Goal: Book appointment/travel/reservation

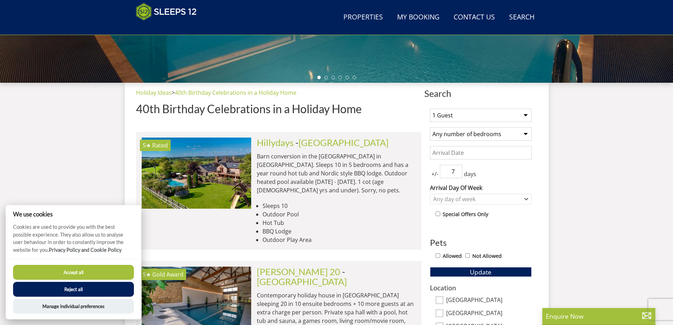
scroll to position [254, 0]
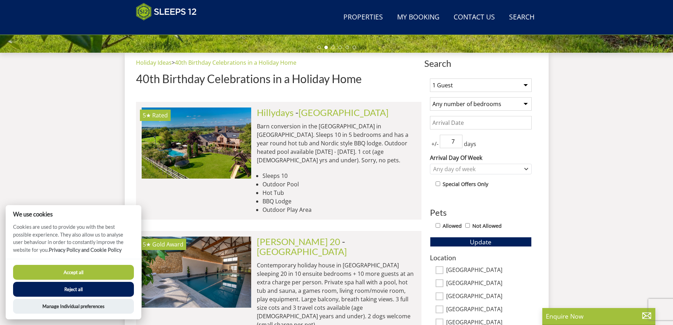
click at [527, 85] on select "1 Guest 2 Guests 3 Guests 4 Guests 5 Guests 6 Guests 7 Guests 8 Guests 9 Guests…" at bounding box center [481, 84] width 102 height 13
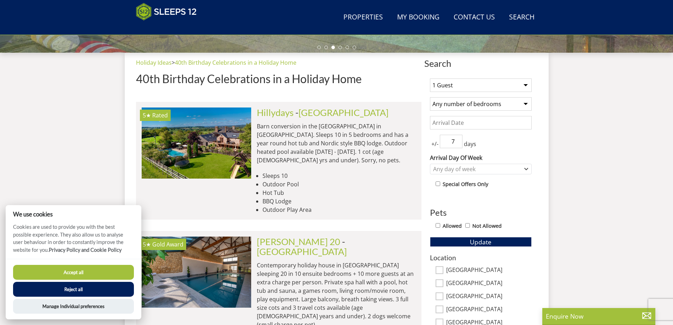
select select "10"
click at [430, 78] on select "1 Guest 2 Guests 3 Guests 4 Guests 5 Guests 6 Guests 7 Guests 8 Guests 9 Guests…" at bounding box center [481, 84] width 102 height 13
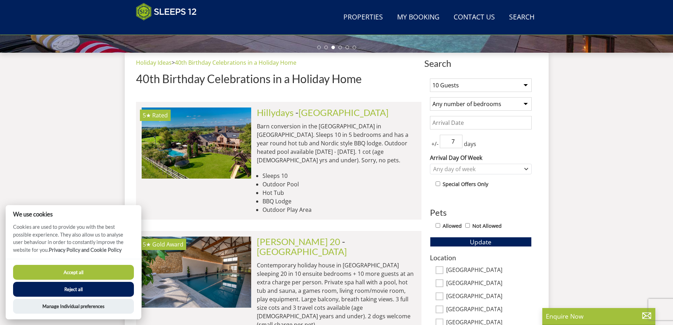
click at [525, 103] on select "Any number of bedrooms 1 Bedroom 2 Bedrooms 3 Bedrooms 4 Bedrooms 5 Bedrooms 6 …" at bounding box center [481, 103] width 102 height 13
select select "4"
click at [430, 97] on select "Any number of bedrooms 1 Bedroom 2 Bedrooms 3 Bedrooms 4 Bedrooms 5 Bedrooms 6 …" at bounding box center [481, 103] width 102 height 13
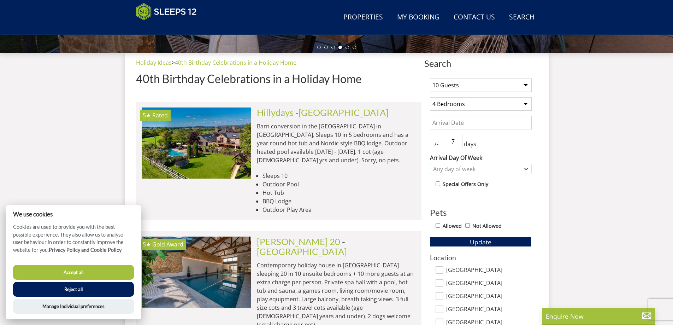
click at [461, 120] on input "Date" at bounding box center [481, 122] width 102 height 13
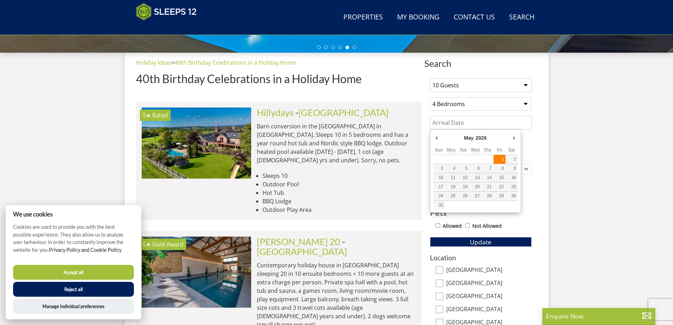
type input "[DATE]"
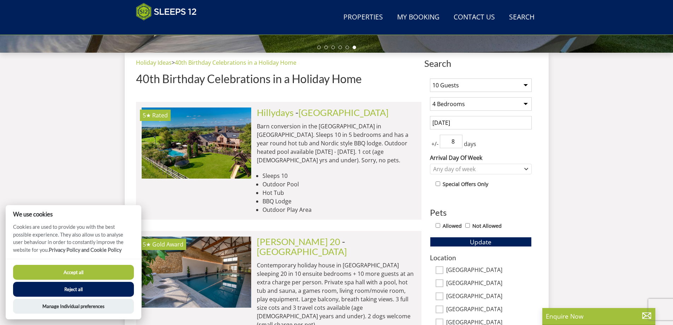
click at [457, 139] on input "8" at bounding box center [451, 141] width 23 height 13
click at [457, 143] on input "7" at bounding box center [451, 141] width 23 height 13
click at [457, 143] on input "6" at bounding box center [451, 141] width 23 height 13
click at [457, 143] on input "5" at bounding box center [451, 141] width 23 height 13
click at [457, 143] on input "4" at bounding box center [451, 141] width 23 height 13
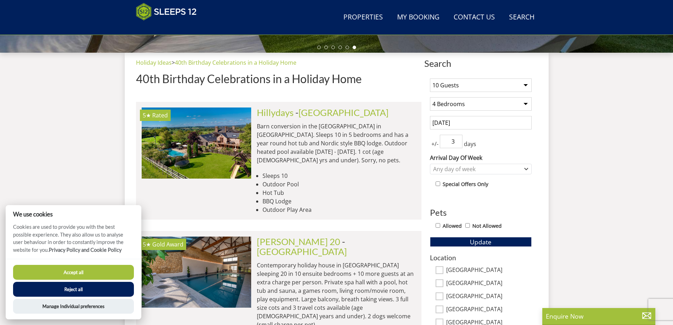
click at [457, 143] on input "3" at bounding box center [451, 141] width 23 height 13
click at [457, 143] on input "2" at bounding box center [451, 141] width 23 height 13
click at [457, 143] on input "1" at bounding box center [451, 141] width 23 height 13
type input "0"
click at [457, 143] on input "0" at bounding box center [451, 141] width 23 height 13
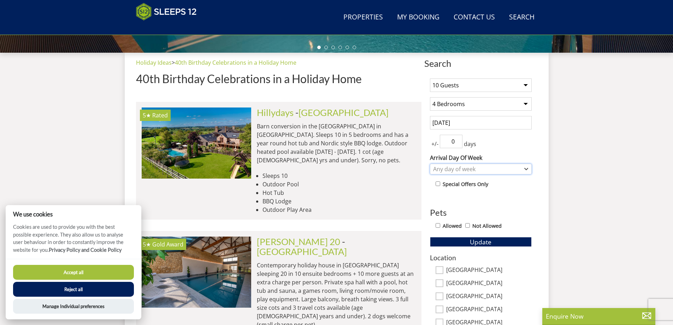
click at [527, 169] on icon "Combobox" at bounding box center [526, 168] width 3 height 1
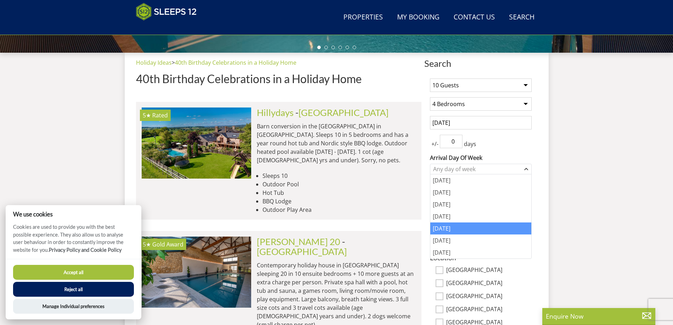
click at [468, 223] on div "[DATE]" at bounding box center [480, 228] width 101 height 12
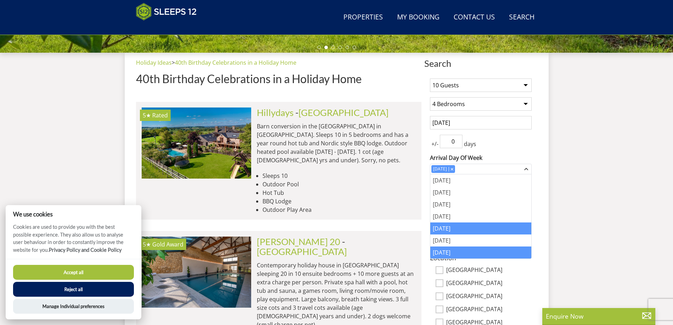
scroll to position [324, 0]
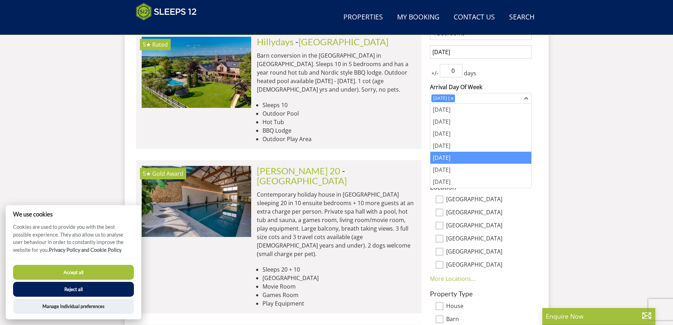
click at [529, 213] on label "[GEOGRAPHIC_DATA]" at bounding box center [489, 213] width 86 height 8
click at [444, 213] on input "[GEOGRAPHIC_DATA]" at bounding box center [440, 213] width 8 height 8
checkbox input "true"
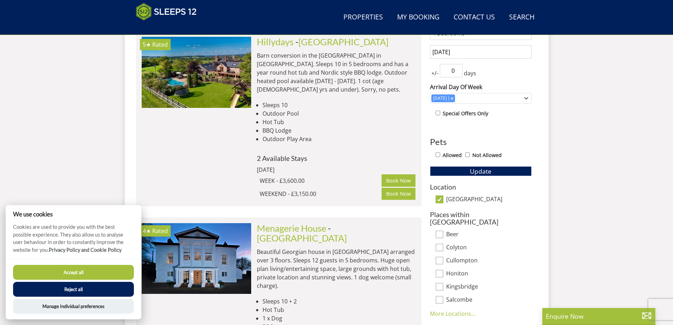
drag, startPoint x: 438, startPoint y: 153, endPoint x: 444, endPoint y: 154, distance: 5.8
click at [439, 153] on input "Allowed" at bounding box center [438, 154] width 5 height 5
checkbox input "true"
drag, startPoint x: 441, startPoint y: 199, endPoint x: 467, endPoint y: 193, distance: 26.2
click at [443, 199] on input "[GEOGRAPHIC_DATA]" at bounding box center [440, 199] width 8 height 8
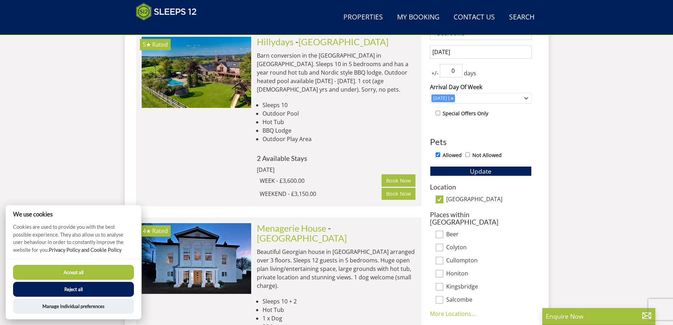
checkbox input "false"
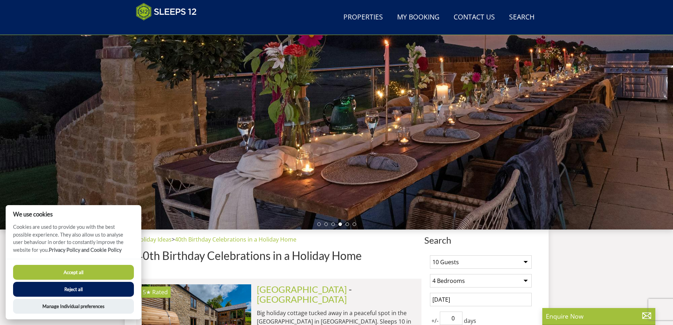
scroll to position [183, 0]
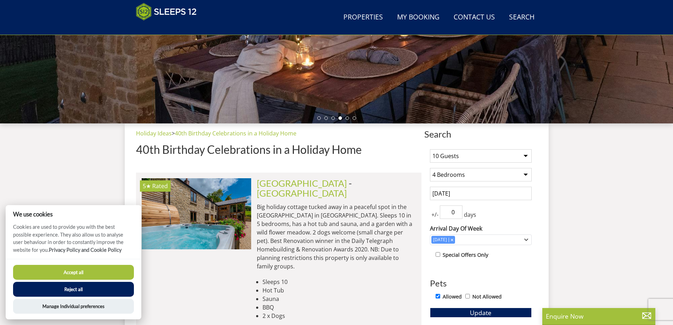
click at [105, 270] on button "Accept all" at bounding box center [73, 272] width 121 height 15
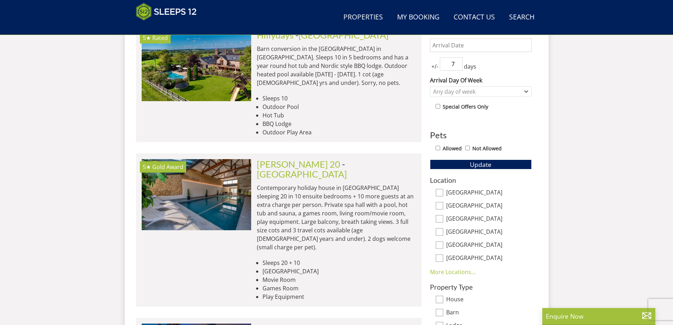
scroll to position [241, 0]
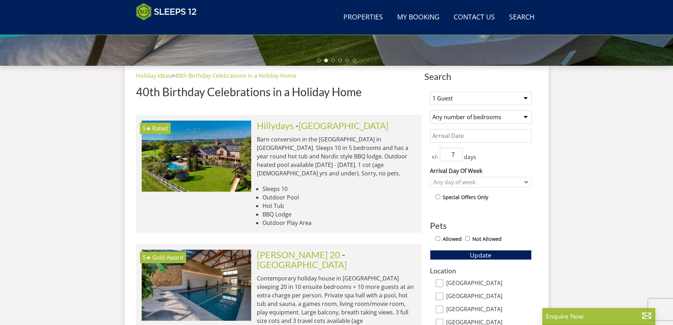
click at [526, 98] on select "1 Guest 2 Guests 3 Guests 4 Guests 5 Guests 6 Guests 7 Guests 8 Guests 9 Guests…" at bounding box center [481, 98] width 102 height 13
select select "8"
click at [430, 92] on select "1 Guest 2 Guests 3 Guests 4 Guests 5 Guests 6 Guests 7 Guests 8 Guests 9 Guests…" at bounding box center [481, 98] width 102 height 13
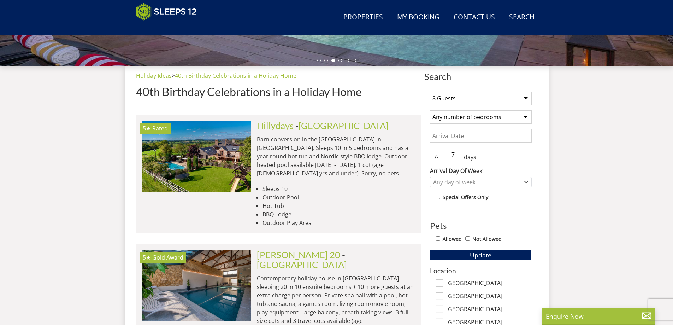
click at [523, 118] on select "Any number of bedrooms 1 Bedroom 2 Bedrooms 3 Bedrooms 4 Bedrooms 5 Bedrooms 6 …" at bounding box center [481, 116] width 102 height 13
select select "4"
click at [430, 110] on select "Any number of bedrooms 1 Bedroom 2 Bedrooms 3 Bedrooms 4 Bedrooms 5 Bedrooms 6 …" at bounding box center [481, 116] width 102 height 13
click at [462, 137] on input "Date" at bounding box center [481, 135] width 102 height 13
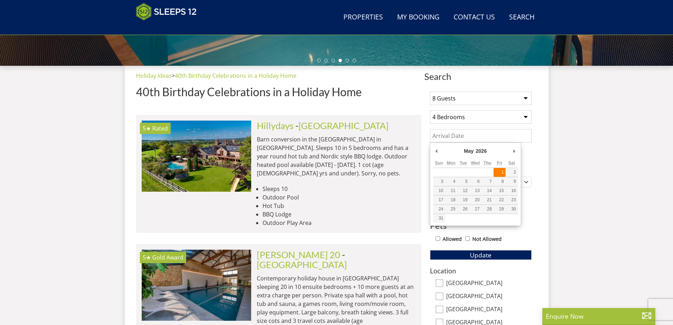
type input "[DATE]"
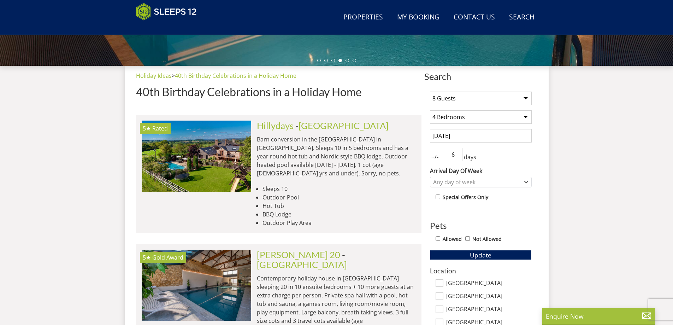
click at [457, 156] on input "6" at bounding box center [451, 154] width 23 height 13
click at [457, 156] on input "5" at bounding box center [451, 154] width 23 height 13
click at [457, 156] on input "4" at bounding box center [451, 154] width 23 height 13
click at [457, 156] on input "3" at bounding box center [451, 154] width 23 height 13
click at [457, 156] on input "2" at bounding box center [451, 154] width 23 height 13
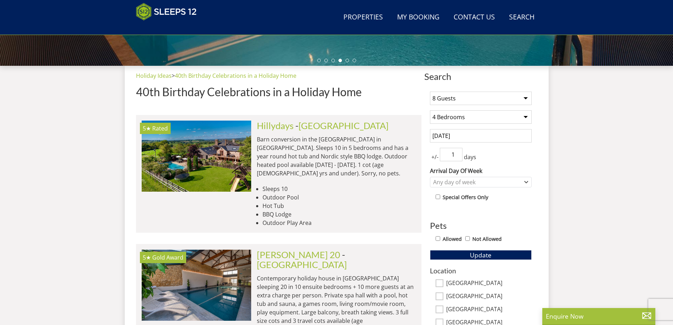
click at [457, 156] on input "1" at bounding box center [451, 154] width 23 height 13
type input "0"
click at [457, 156] on input "0" at bounding box center [451, 154] width 23 height 13
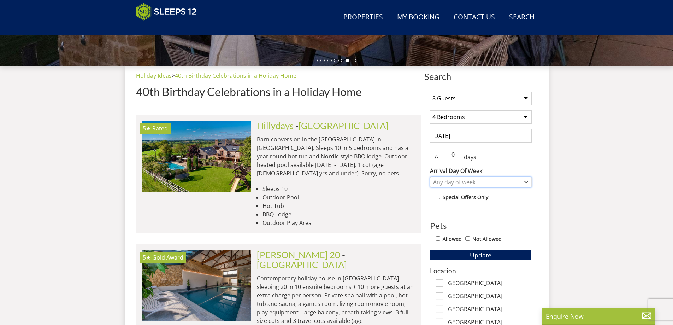
click at [529, 181] on div "Any day of week" at bounding box center [481, 182] width 102 height 11
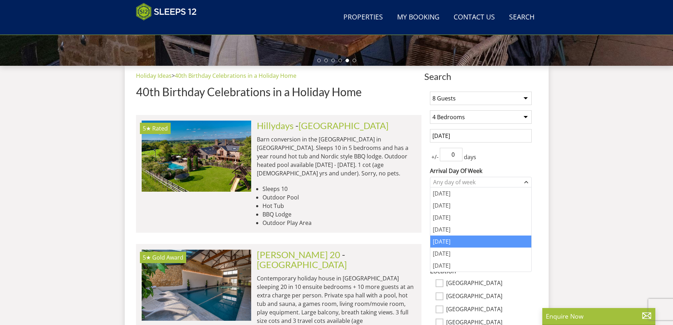
click at [457, 241] on div "[DATE]" at bounding box center [480, 241] width 101 height 12
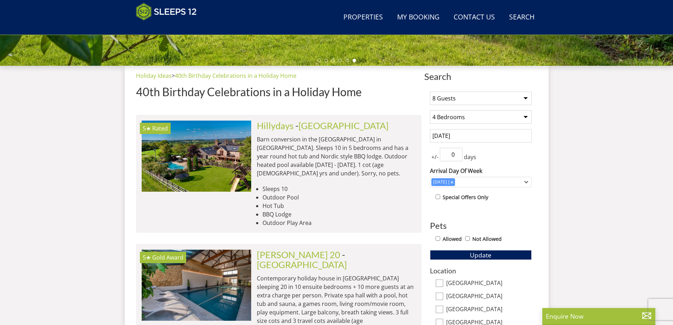
click at [439, 236] on input "Allowed" at bounding box center [438, 238] width 5 height 5
checkbox input "true"
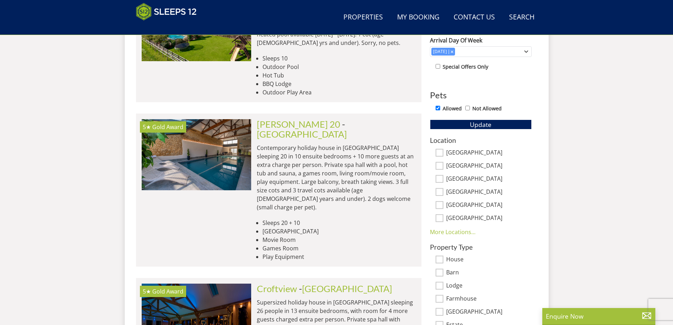
scroll to position [382, 0]
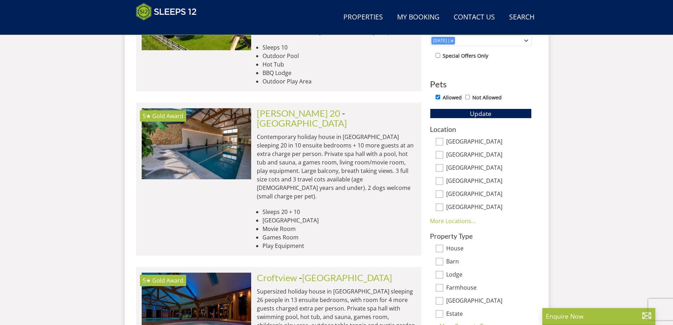
click at [442, 181] on input "[GEOGRAPHIC_DATA]" at bounding box center [440, 181] width 8 height 8
checkbox input "true"
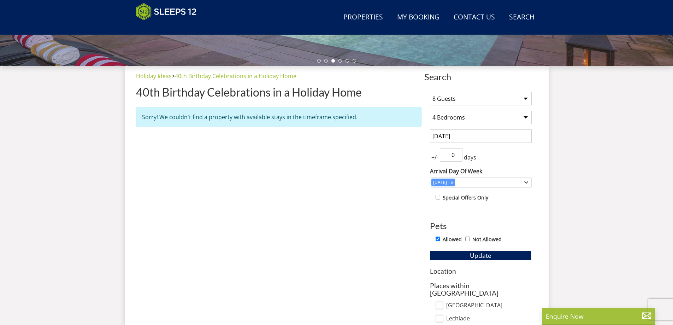
scroll to position [241, 0]
